Goal: Task Accomplishment & Management: Complete application form

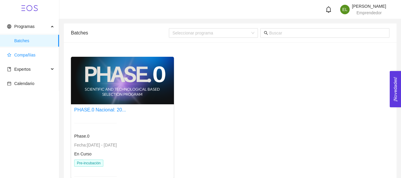
click at [26, 58] on span "Compañías" at bounding box center [30, 55] width 47 height 12
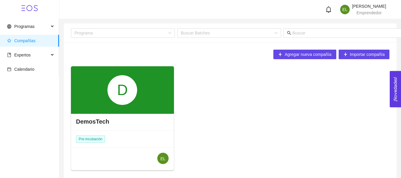
click at [95, 117] on div "DemosTech" at bounding box center [122, 122] width 102 height 18
click at [95, 119] on h4 "DemosTech" at bounding box center [92, 121] width 33 height 8
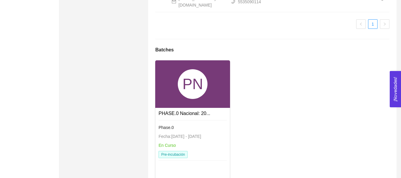
scroll to position [416, 0]
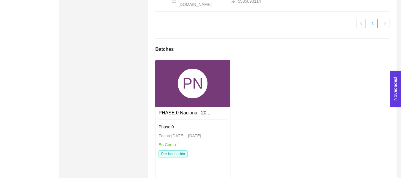
click at [199, 115] on link "PHASE.0 Nacional: 20..." at bounding box center [185, 112] width 52 height 5
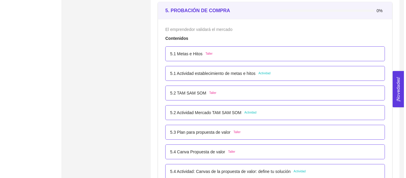
scroll to position [1099, 0]
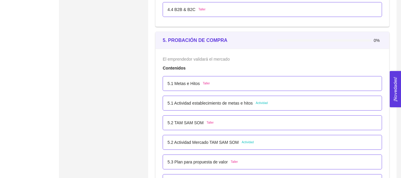
click at [234, 81] on div "5.1 Metas e Hitos Taller" at bounding box center [273, 83] width 210 height 7
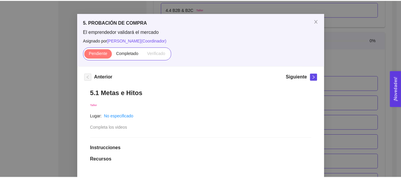
scroll to position [0, 0]
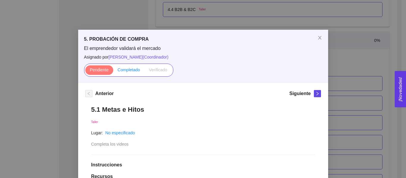
click at [138, 71] on label "Completado" at bounding box center [128, 70] width 31 height 10
click at [113, 71] on input "Completado" at bounding box center [113, 71] width 0 height 0
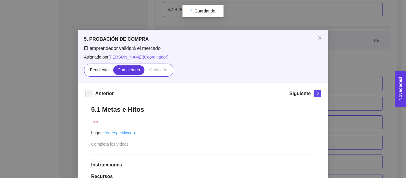
click at [357, 82] on div "5. PROBACIÓN DE COMPRA El emprendedor validará el mercado Asignado por [PERSON_…" at bounding box center [203, 89] width 406 height 178
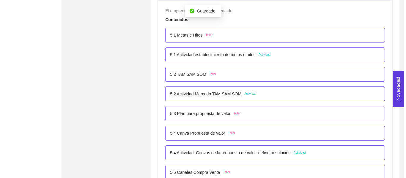
scroll to position [1129, 0]
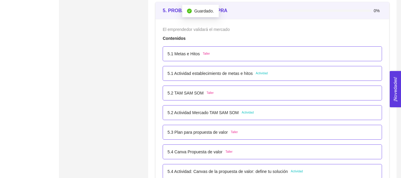
click at [245, 70] on div "5.1 Actividad establecimiento de metas e hitos Actividad" at bounding box center [273, 73] width 220 height 15
click at [237, 73] on p "5.1 Actividad establecimiento de metas e hitos" at bounding box center [210, 73] width 85 height 7
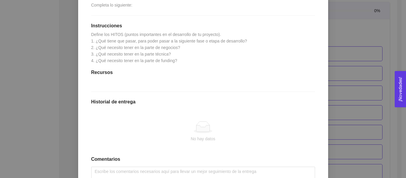
scroll to position [119, 0]
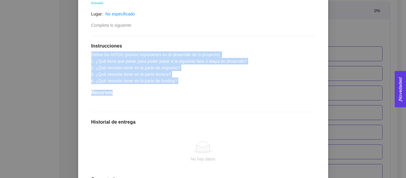
drag, startPoint x: 182, startPoint y: 85, endPoint x: 90, endPoint y: 56, distance: 96.0
click at [51, 54] on div "5. PROBACIÓN DE COMPRA El emprendedor validará el mercado Asignado por [PERSON_…" at bounding box center [203, 89] width 406 height 178
click at [182, 73] on div "5.1 Actividad establecimiento de metas e hitos Actividad Lugar: No especificado…" at bounding box center [203, 102] width 236 height 242
drag, startPoint x: 183, startPoint y: 83, endPoint x: 81, endPoint y: 45, distance: 109.1
click at [81, 45] on div "Anterior Siguiente 5.1 Actividad establecimiento de metas e hitos Actividad Lug…" at bounding box center [203, 97] width 250 height 266
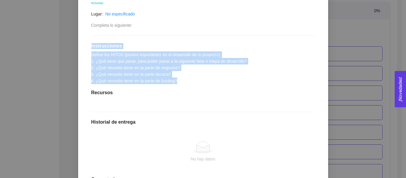
copy div "Instrucciones Define los HITOS (puntos importantes en el desarrollo de tu proye…"
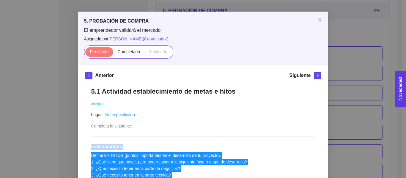
scroll to position [0, 0]
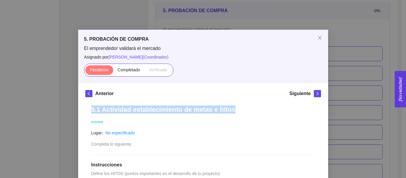
drag, startPoint x: 240, startPoint y: 107, endPoint x: 58, endPoint y: 104, distance: 181.8
click at [58, 104] on div "5. PROBACIÓN DE COMPRA El emprendedor validará el mercado Asignado por [PERSON_…" at bounding box center [203, 89] width 406 height 178
copy h1 "5.1 Actividad establecimiento de metas e hitos"
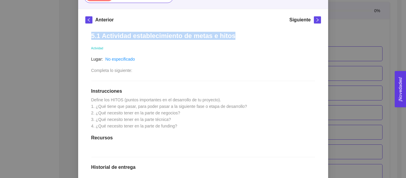
scroll to position [89, 0]
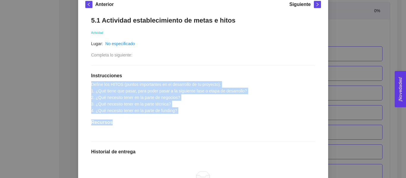
drag, startPoint x: 87, startPoint y: 85, endPoint x: 186, endPoint y: 119, distance: 104.6
click at [186, 119] on div "5.1 Actividad establecimiento de metas e hitos Actividad Lugar: No especificado…" at bounding box center [203, 131] width 236 height 242
click at [196, 114] on div "5.1 Actividad establecimiento de metas e hitos Actividad Lugar: No especificado…" at bounding box center [203, 131] width 236 height 242
drag, startPoint x: 193, startPoint y: 114, endPoint x: 84, endPoint y: 83, distance: 113.6
click at [85, 83] on div "5.1 Actividad establecimiento de metas e hitos Actividad Lugar: No especificado…" at bounding box center [203, 131] width 236 height 242
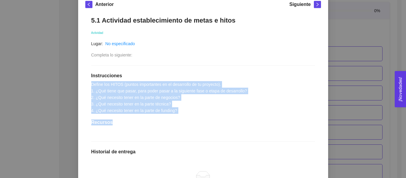
click at [86, 82] on div "5.1 Actividad establecimiento de metas e hitos Actividad Lugar: No especificado…" at bounding box center [203, 131] width 236 height 242
drag, startPoint x: 89, startPoint y: 83, endPoint x: 181, endPoint y: 109, distance: 95.0
click at [181, 109] on div "5.1 Actividad establecimiento de metas e hitos Actividad Lugar: No especificado…" at bounding box center [203, 131] width 236 height 242
copy span "Define los HITOS (puntos importantes en el desarrollo de tu proyecto). 1. ¿Qué …"
click at [274, 112] on div "5.1 Actividad establecimiento de metas e hitos Actividad Lugar: No especificado…" at bounding box center [203, 131] width 236 height 242
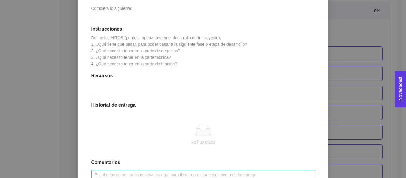
scroll to position [184, 0]
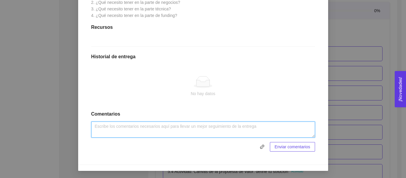
click at [168, 132] on textarea at bounding box center [203, 129] width 224 height 16
type textarea "Buenas tardes, anexo actividad 5.1."
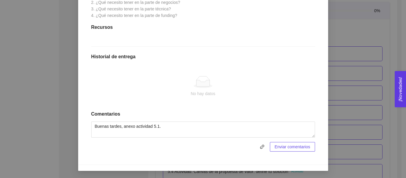
drag, startPoint x: 263, startPoint y: 155, endPoint x: 260, endPoint y: 151, distance: 4.6
click at [262, 154] on div "5.1 Actividad establecimiento de metas e hitos Actividad Lugar: No especificado…" at bounding box center [203, 36] width 236 height 242
click at [260, 151] on div "5.1 Actividad establecimiento de metas e hitos Actividad Lugar: No especificado…" at bounding box center [203, 36] width 236 height 242
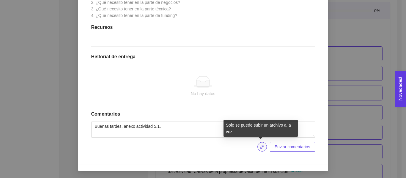
click at [261, 147] on icon "link" at bounding box center [262, 146] width 5 height 5
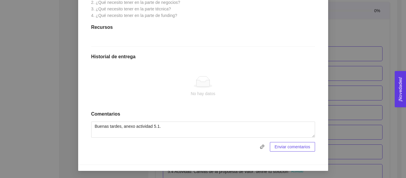
click at [286, 93] on div "No hay datos" at bounding box center [203, 93] width 214 height 7
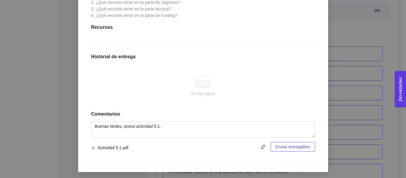
click at [286, 146] on span "Enviar entregables" at bounding box center [292, 146] width 35 height 7
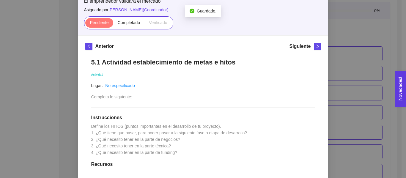
scroll to position [0, 0]
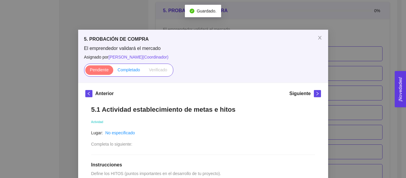
click at [130, 72] on span "Completado" at bounding box center [129, 69] width 23 height 5
click at [113, 71] on input "Completado" at bounding box center [113, 71] width 0 height 0
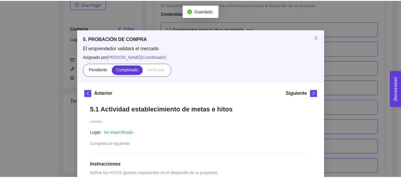
scroll to position [1129, 0]
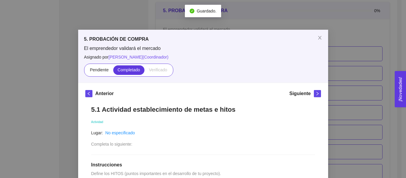
click at [366, 85] on div "5. PROBACIÓN DE COMPRA El emprendedor validará el mercado Asignado por [PERSON_…" at bounding box center [203, 89] width 406 height 178
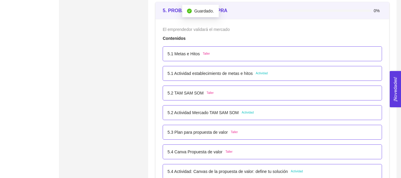
scroll to position [1159, 0]
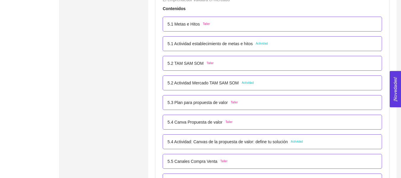
click at [232, 67] on div "5.2 [PERSON_NAME] SOM Taller" at bounding box center [273, 63] width 220 height 15
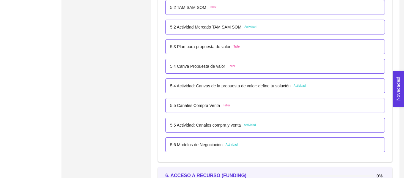
scroll to position [1218, 0]
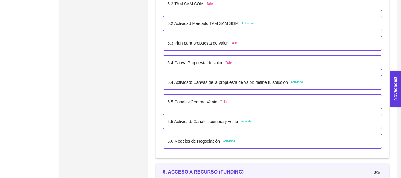
click at [261, 81] on p "5.4 Actividad: Canvas de la propuesta de valor: define tu solución" at bounding box center [228, 82] width 120 height 7
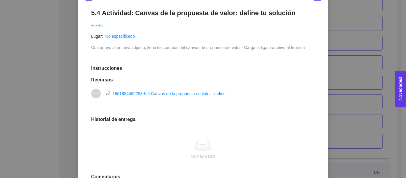
scroll to position [89, 0]
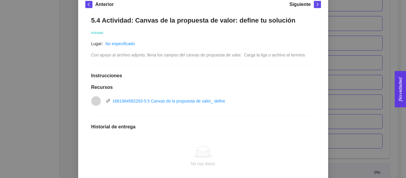
click at [340, 86] on div "5. PROBACIÓN DE COMPRA El emprendedor validará el mercado Asignado por [PERSON_…" at bounding box center [203, 89] width 406 height 178
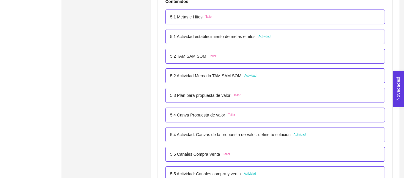
scroll to position [1159, 0]
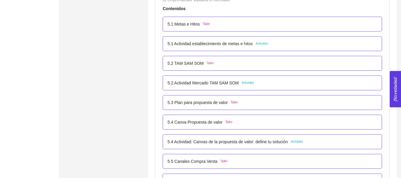
click at [297, 104] on div "5.3 Plan para propuesta de valor Taller" at bounding box center [273, 102] width 210 height 7
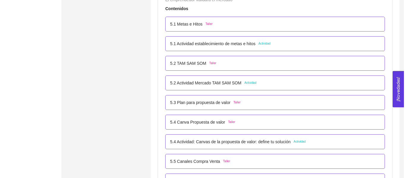
scroll to position [0, 0]
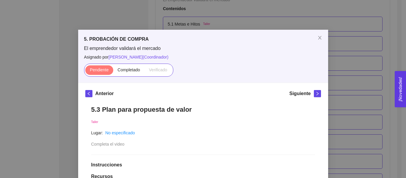
click at [353, 106] on div "5. PROBACIÓN DE COMPRA El emprendedor validará el mercado Asignado por [PERSON_…" at bounding box center [203, 89] width 406 height 178
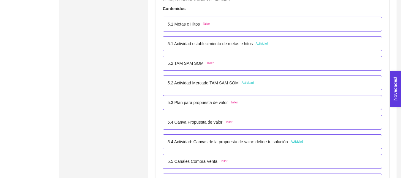
click at [293, 122] on div "5.4 Canva Propuesta de valor Taller" at bounding box center [273, 122] width 210 height 7
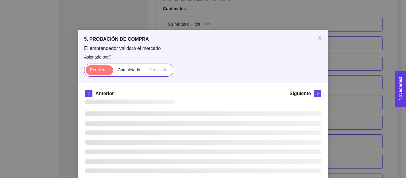
click at [337, 100] on div "5. PROBACIÓN DE COMPRA El emprendedor validará el mercado Asignado por ( ) Pend…" at bounding box center [203, 89] width 406 height 178
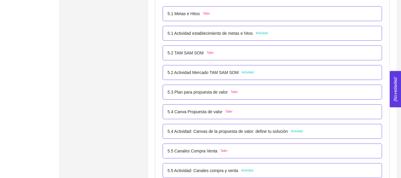
scroll to position [1159, 0]
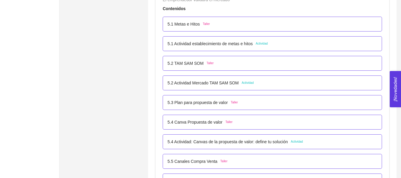
click at [300, 68] on div "5.2 [PERSON_NAME] SOM Taller" at bounding box center [273, 63] width 220 height 15
click at [309, 66] on div "5.2 [PERSON_NAME] SOM Taller" at bounding box center [273, 63] width 210 height 7
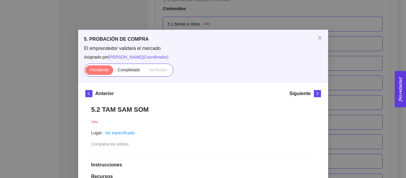
click at [340, 76] on div "5. PROBACIÓN DE COMPRA El emprendedor validará el mercado Asignado por [PERSON_…" at bounding box center [203, 89] width 406 height 178
